Goal: Navigation & Orientation: Go to known website

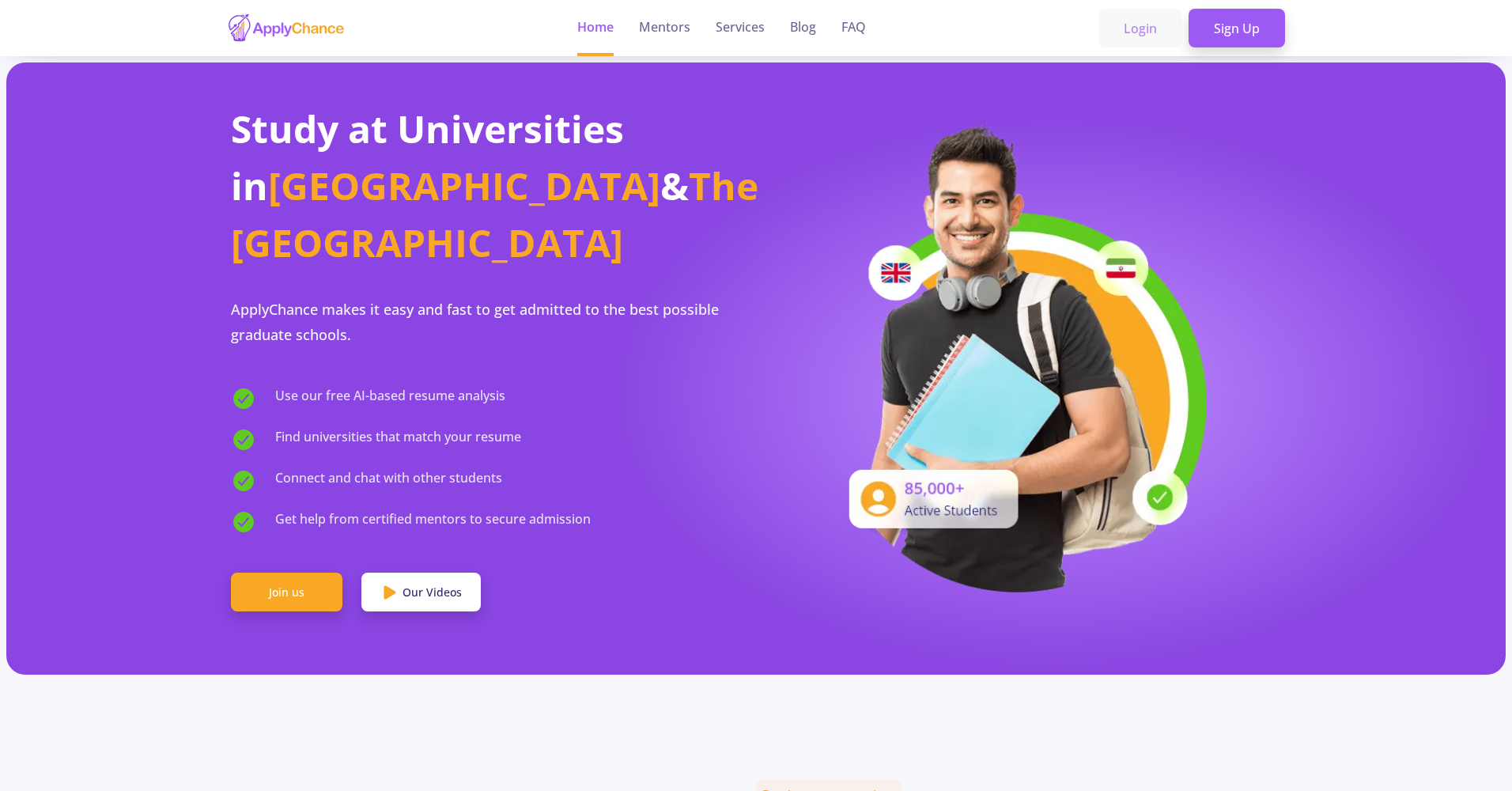
click at [1146, 33] on link "Login" at bounding box center [1140, 29] width 84 height 40
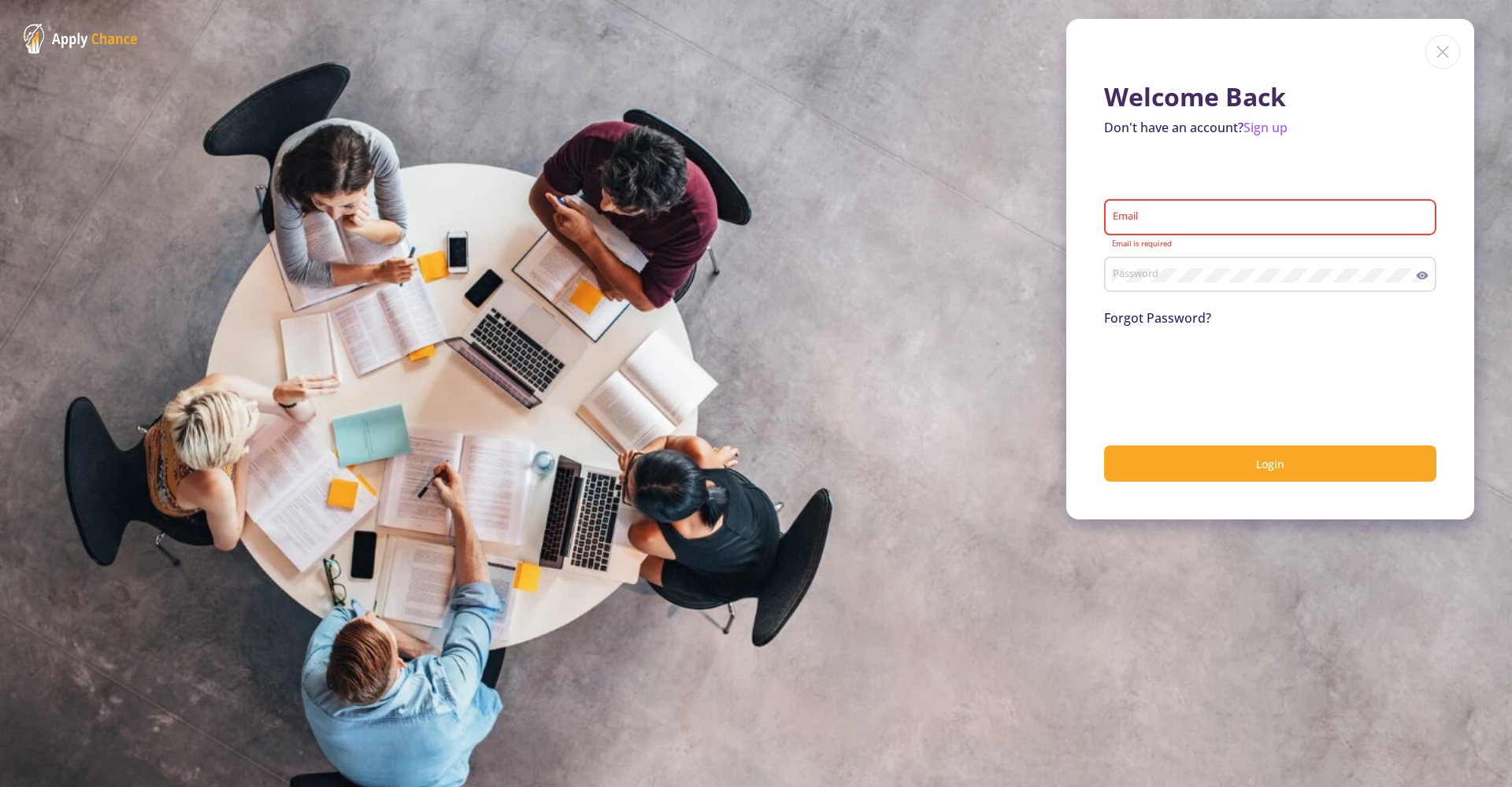
click at [106, 40] on img at bounding box center [81, 39] width 115 height 30
